Goal: Entertainment & Leisure: Consume media (video, audio)

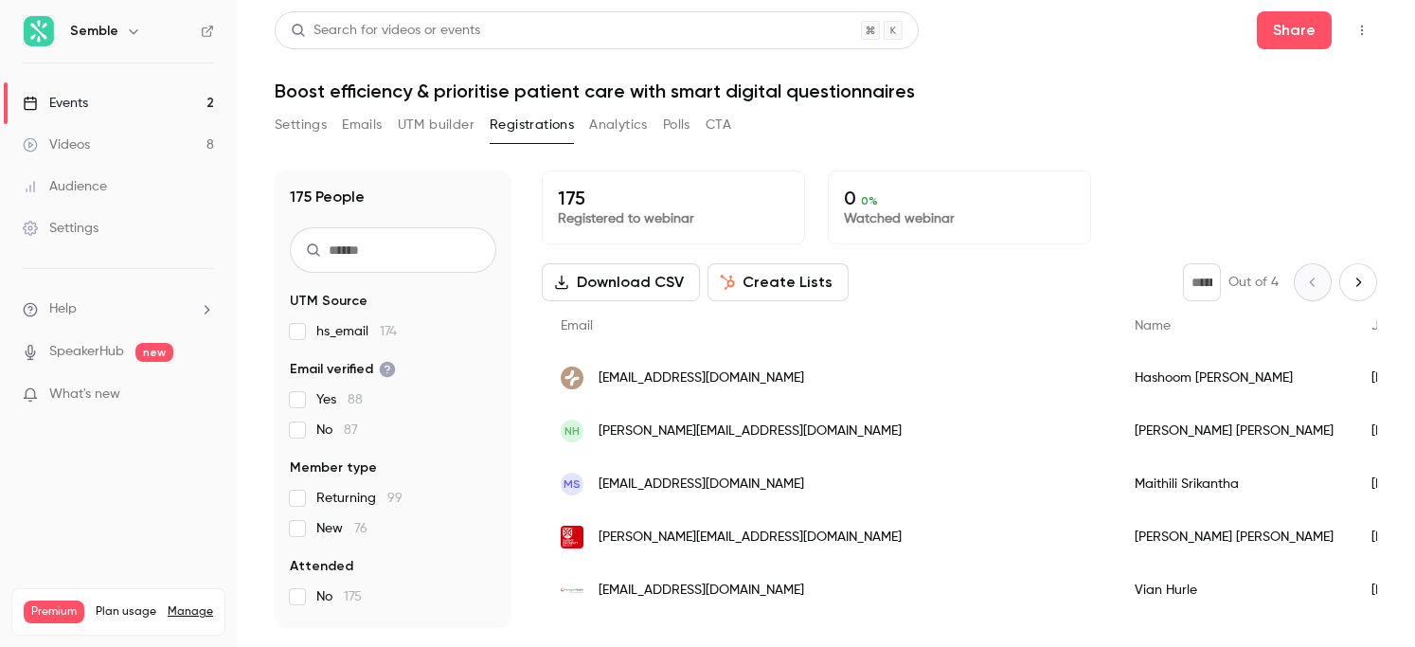
click at [317, 122] on button "Settings" at bounding box center [301, 125] width 52 height 30
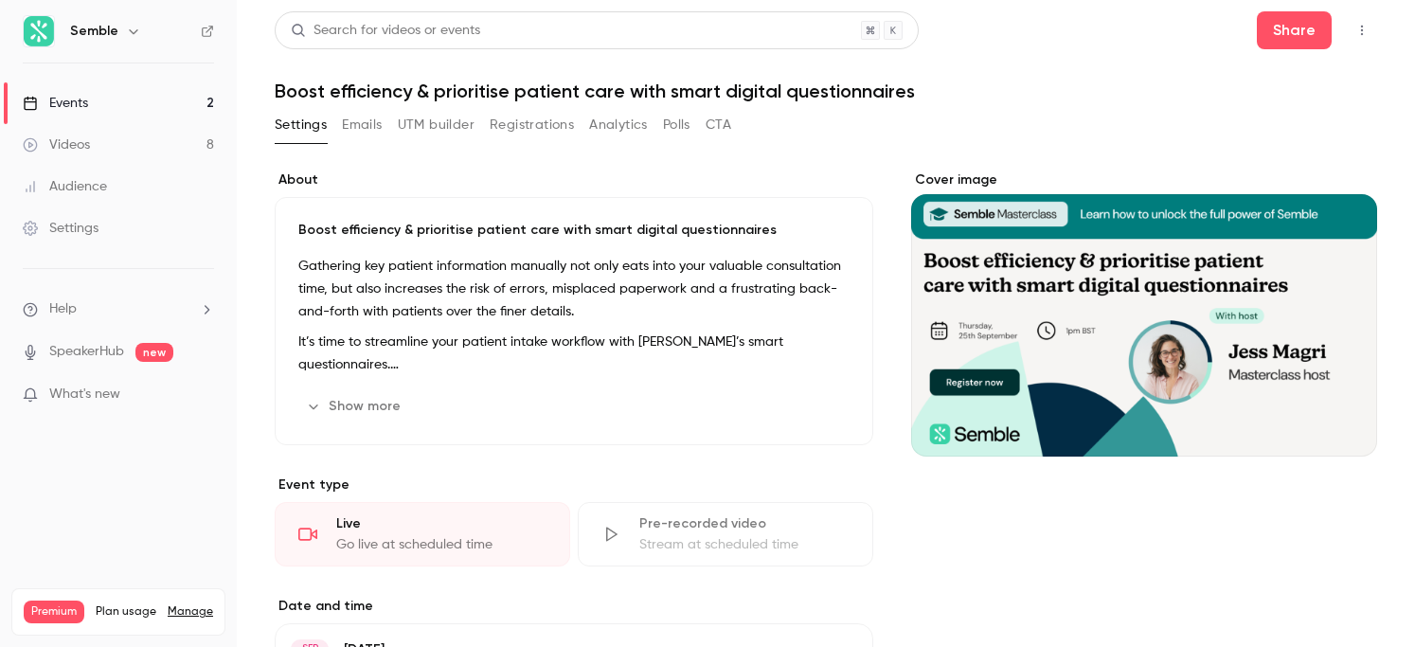
click at [73, 98] on div "Events" at bounding box center [55, 103] width 65 height 19
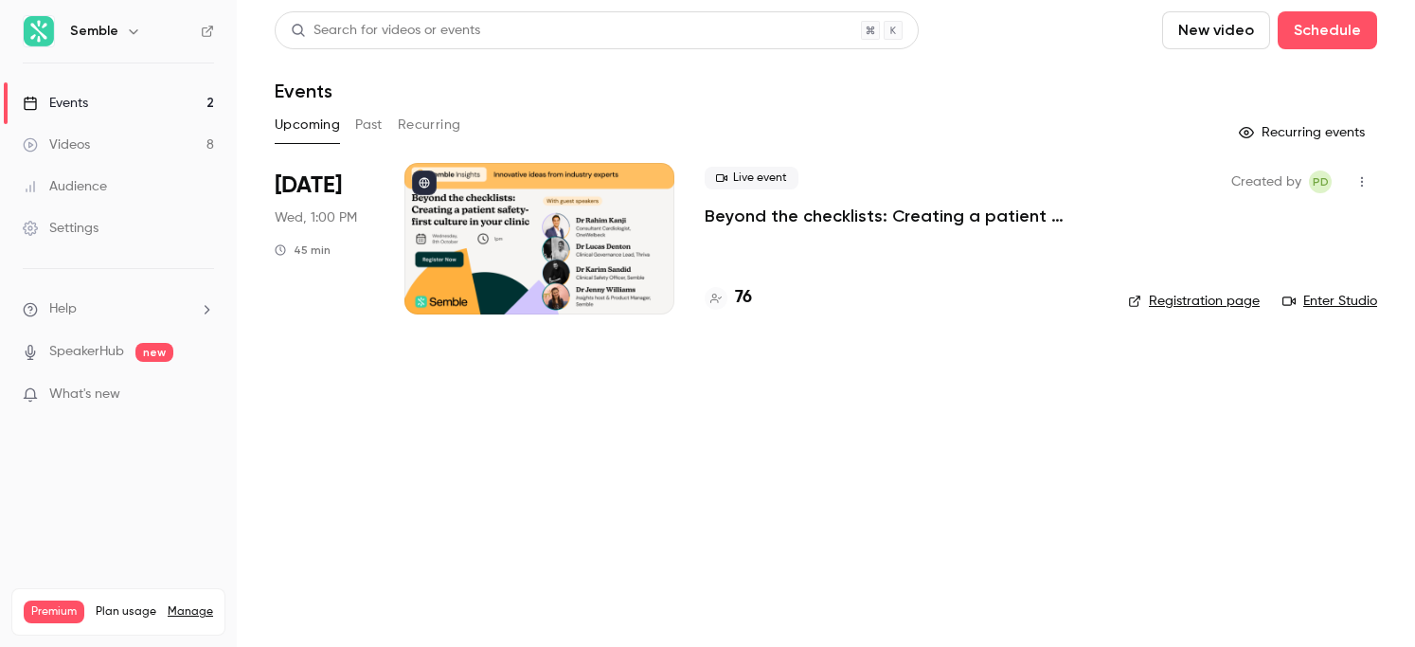
click at [84, 142] on div "Videos" at bounding box center [56, 144] width 67 height 19
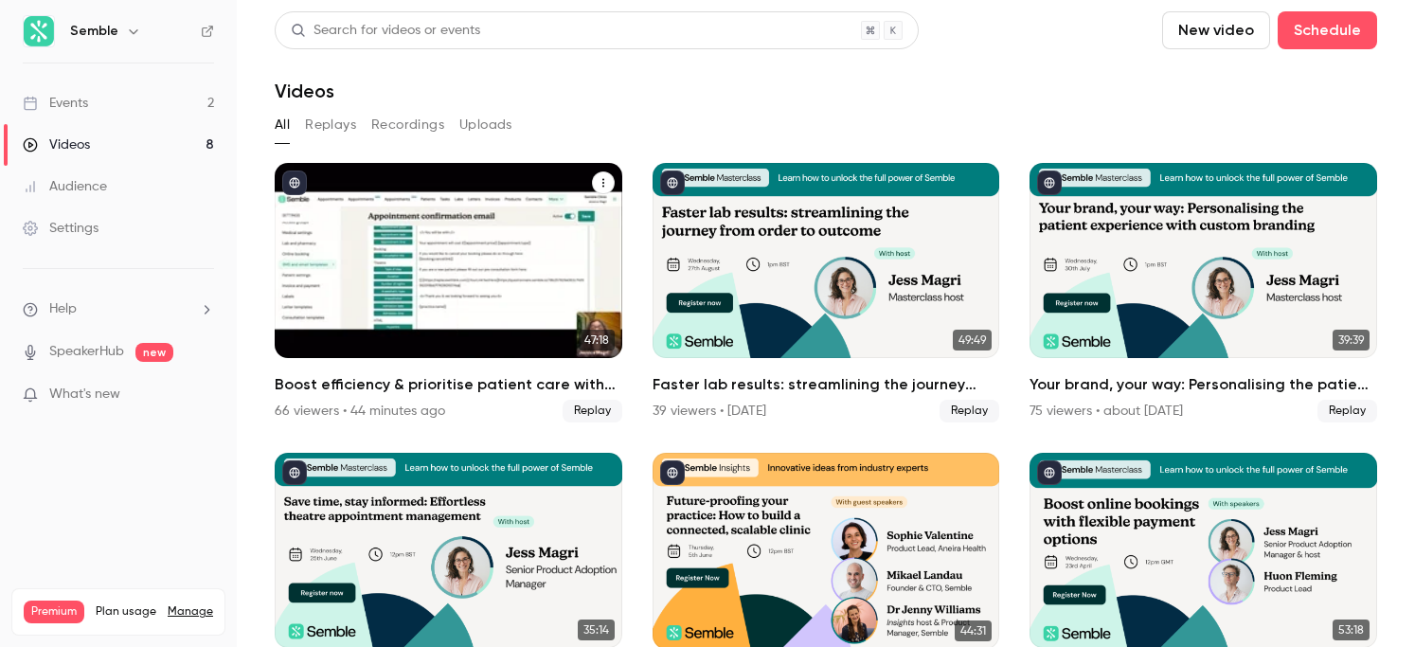
click at [403, 260] on div "Boost efficiency & prioritise patient care with smart digital questionnaires" at bounding box center [449, 260] width 348 height 195
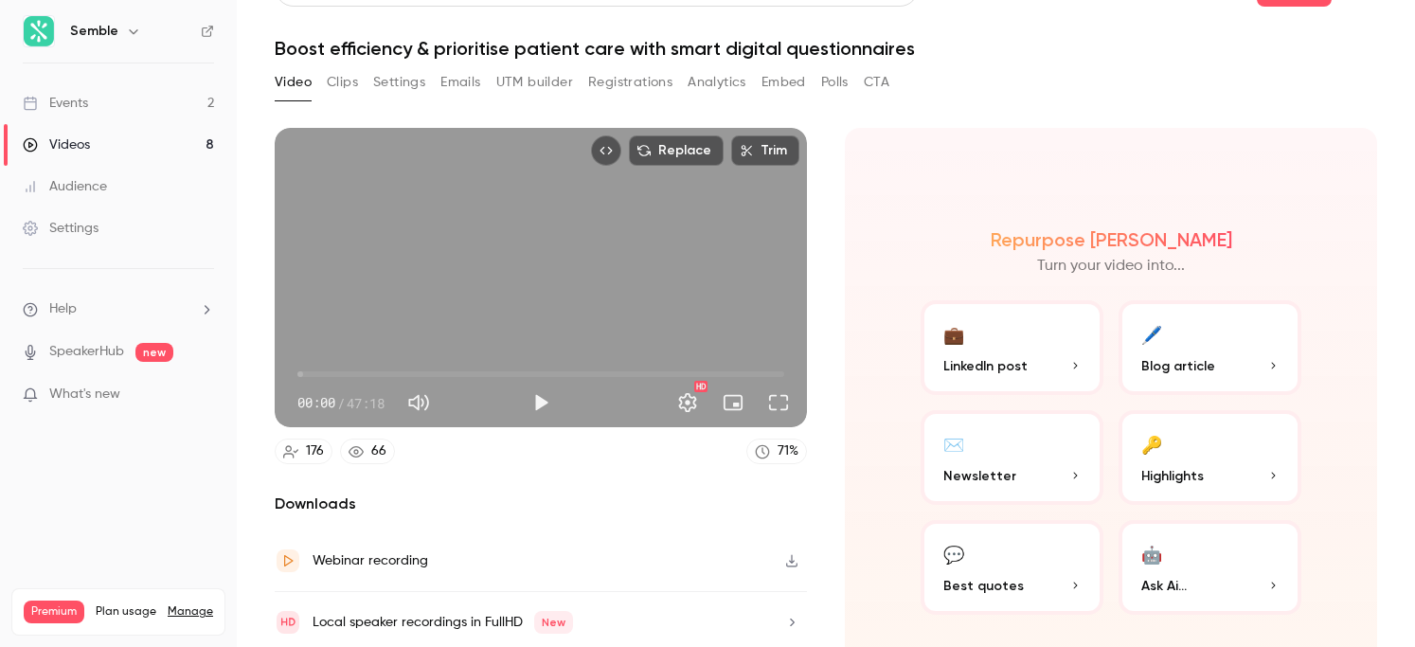
scroll to position [110, 0]
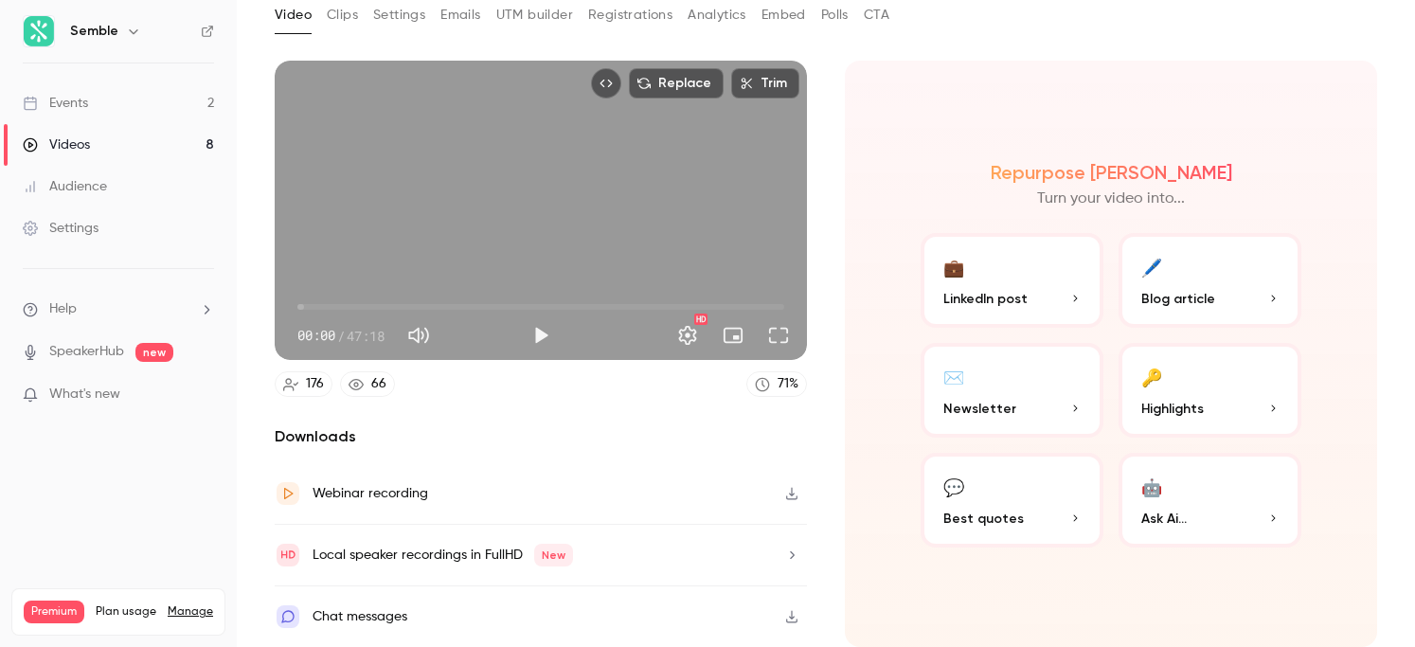
click at [792, 491] on icon "button" at bounding box center [791, 493] width 15 height 13
click at [791, 615] on icon "button" at bounding box center [791, 617] width 11 height 12
